Goal: Information Seeking & Learning: Learn about a topic

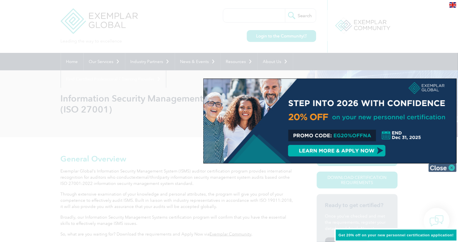
click at [437, 168] on img at bounding box center [443, 167] width 28 height 8
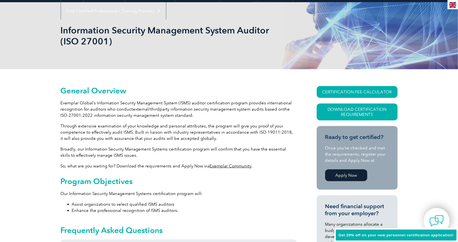
scroll to position [169, 0]
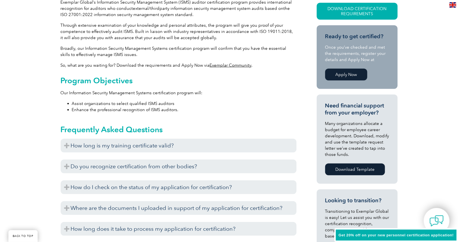
click at [280, 60] on div "General Overview Exemplar Global’s Information Security Management System (ISMS…" at bounding box center [179, 216] width 236 height 462
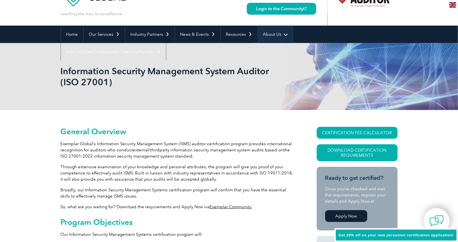
scroll to position [0, 0]
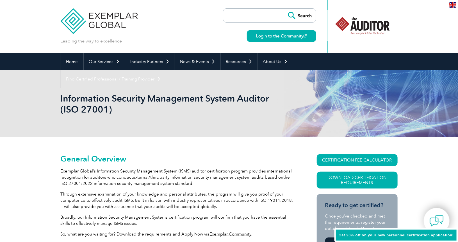
click at [452, 6] on img at bounding box center [453, 4] width 7 height 5
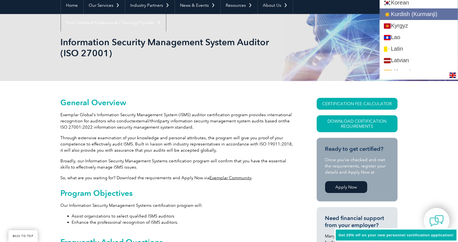
scroll to position [535, 0]
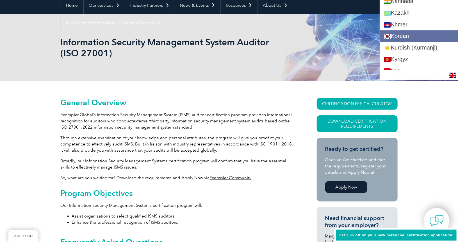
click at [429, 39] on link "Korean" at bounding box center [419, 36] width 78 height 12
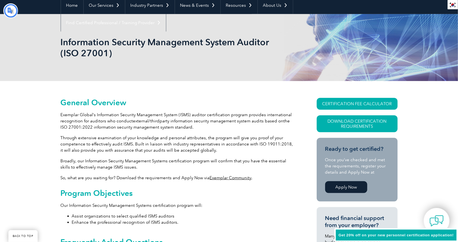
scroll to position [0, 0]
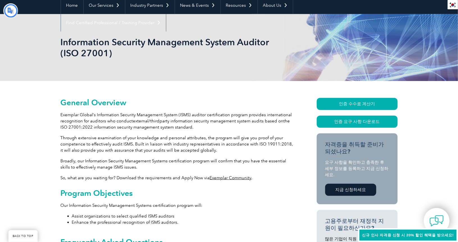
type input "찾다"
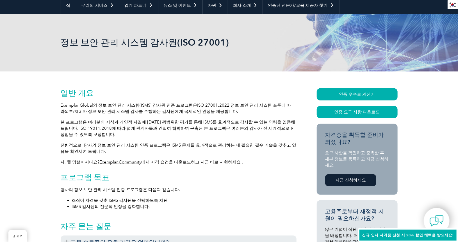
click at [169, 92] on h2 "일반 개요" at bounding box center [179, 92] width 236 height 9
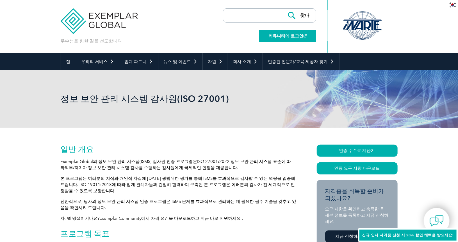
click at [292, 32] on link "커뮤니티에 로그인" at bounding box center [287, 36] width 57 height 12
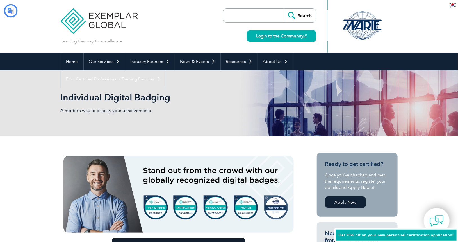
type input "찾다"
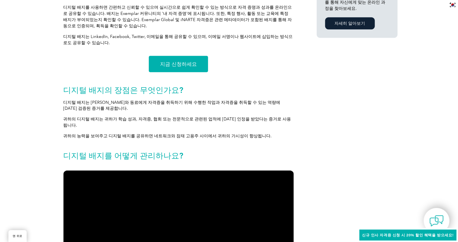
scroll to position [450, 0]
